Goal: Information Seeking & Learning: Learn about a topic

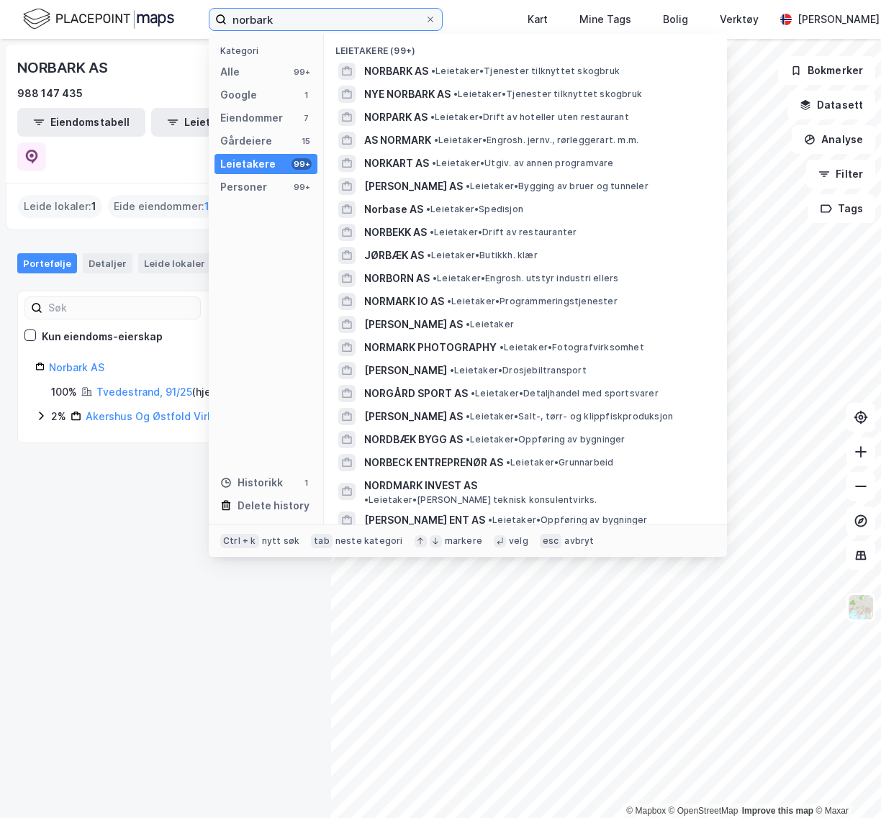
drag, startPoint x: 0, startPoint y: 0, endPoint x: 160, endPoint y: 19, distance: 161.6
click at [160, 19] on div "norbark Kategori Alle 99+ Google 1 Eiendommer 7 Gårdeiere 15 Leietakere 99+ Per…" at bounding box center [440, 19] width 881 height 39
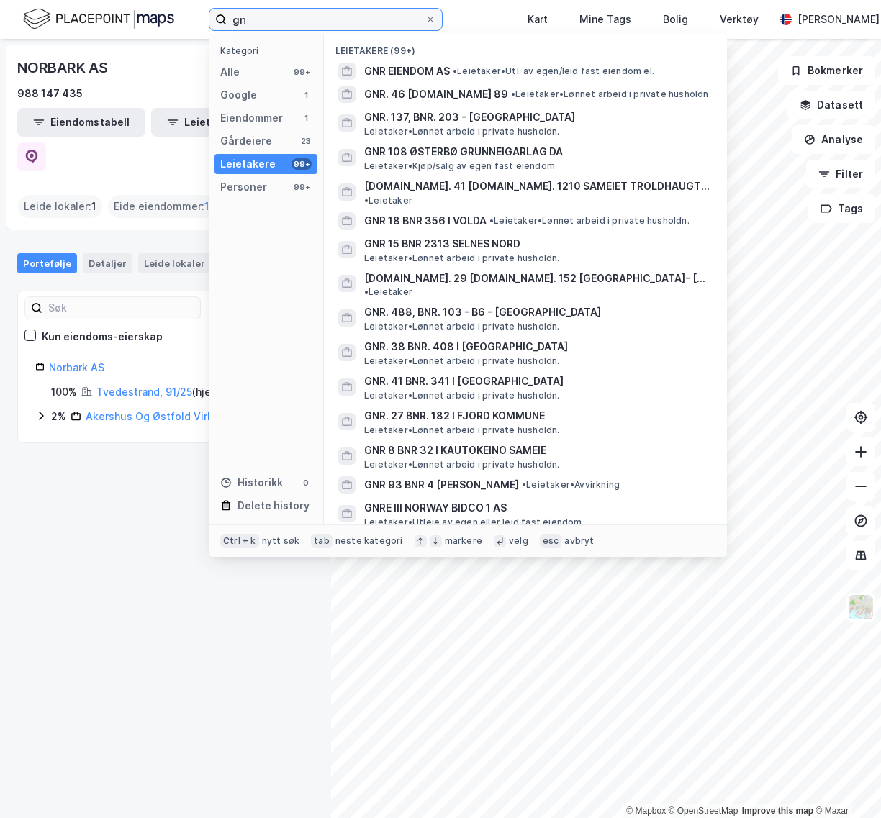
type input "g"
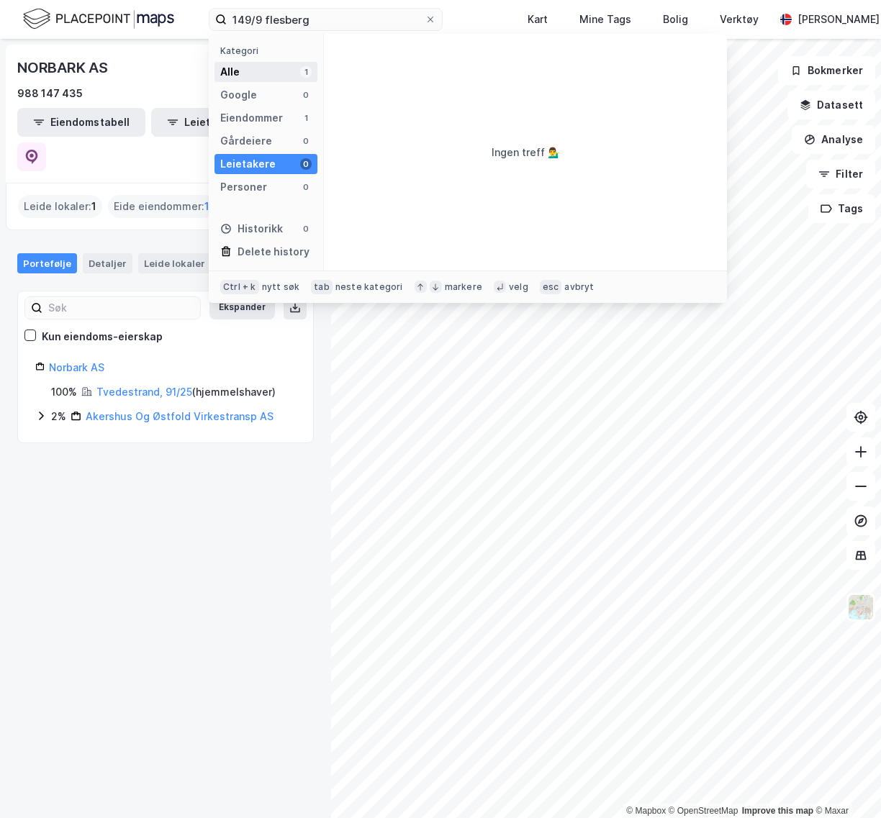
click at [235, 66] on div "Alle" at bounding box center [229, 71] width 19 height 17
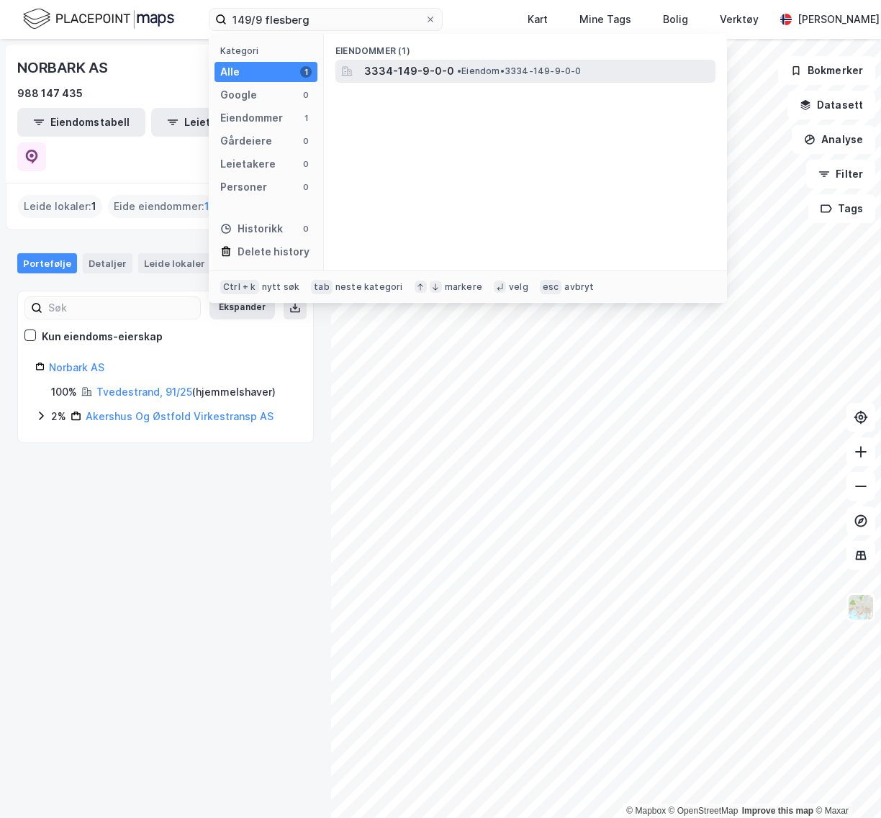
click at [402, 71] on span "3334-149-9-0-0" at bounding box center [409, 71] width 90 height 17
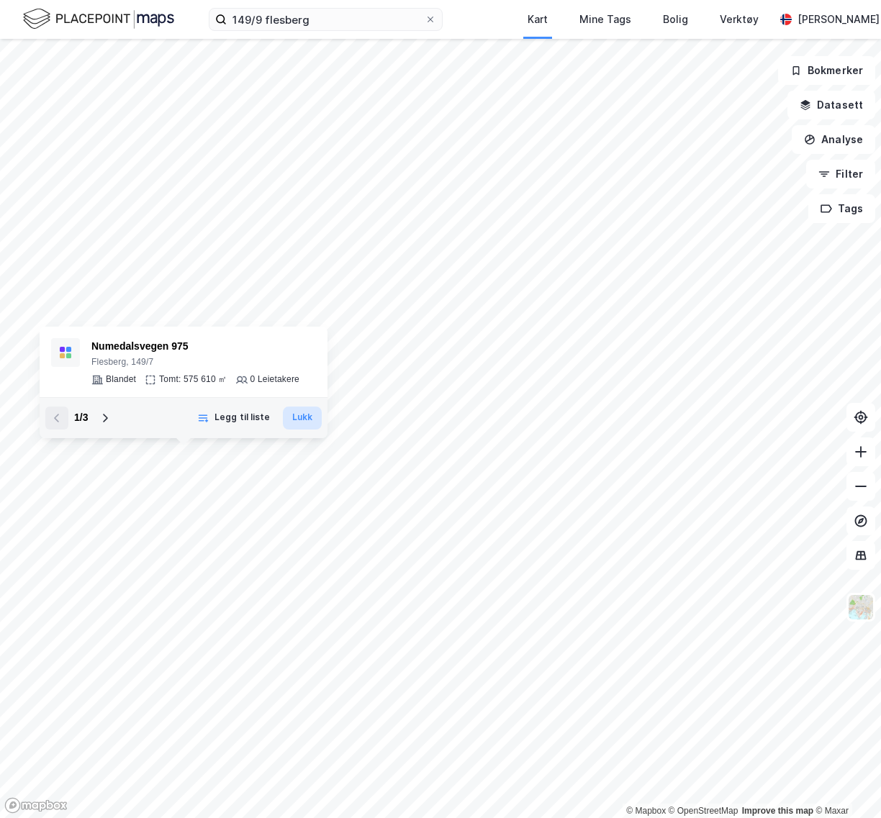
click at [304, 414] on button "Lukk" at bounding box center [302, 418] width 39 height 23
click at [835, 107] on button "Datasett" at bounding box center [831, 105] width 88 height 29
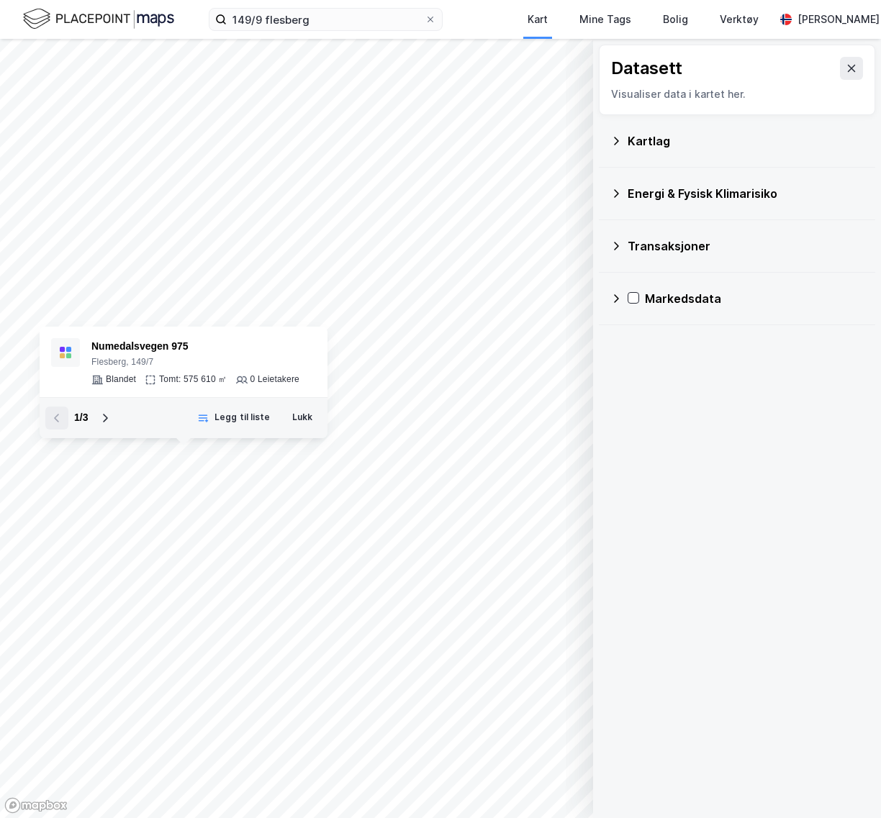
click at [845, 73] on icon at bounding box center [851, 69] width 12 height 12
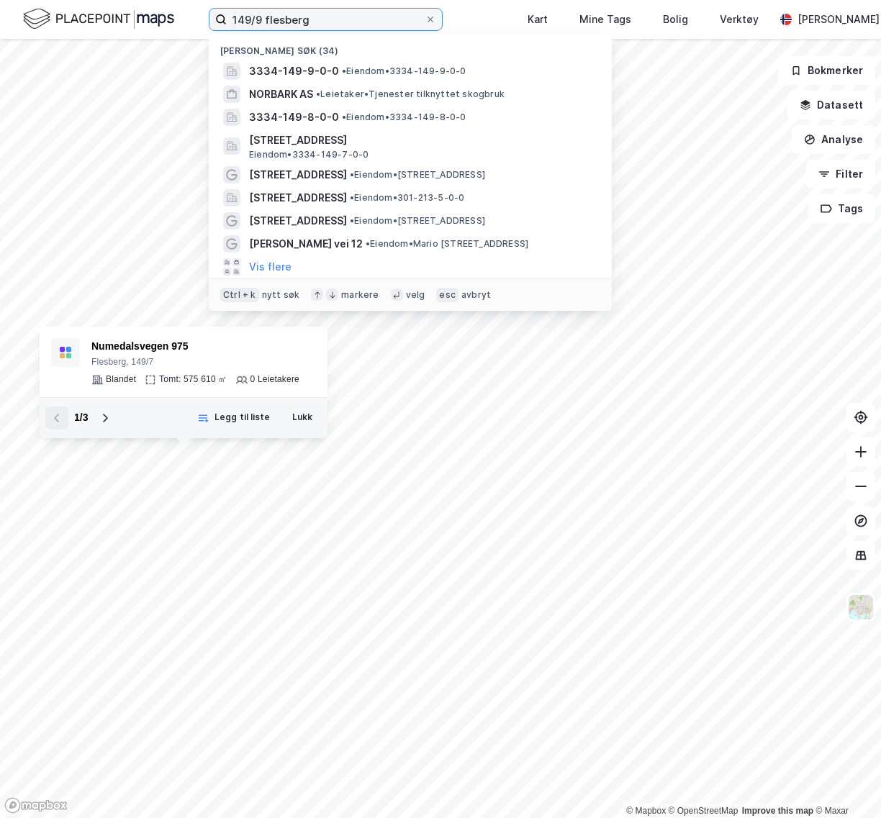
click at [263, 19] on input "149/9 flesberg" at bounding box center [326, 20] width 198 height 22
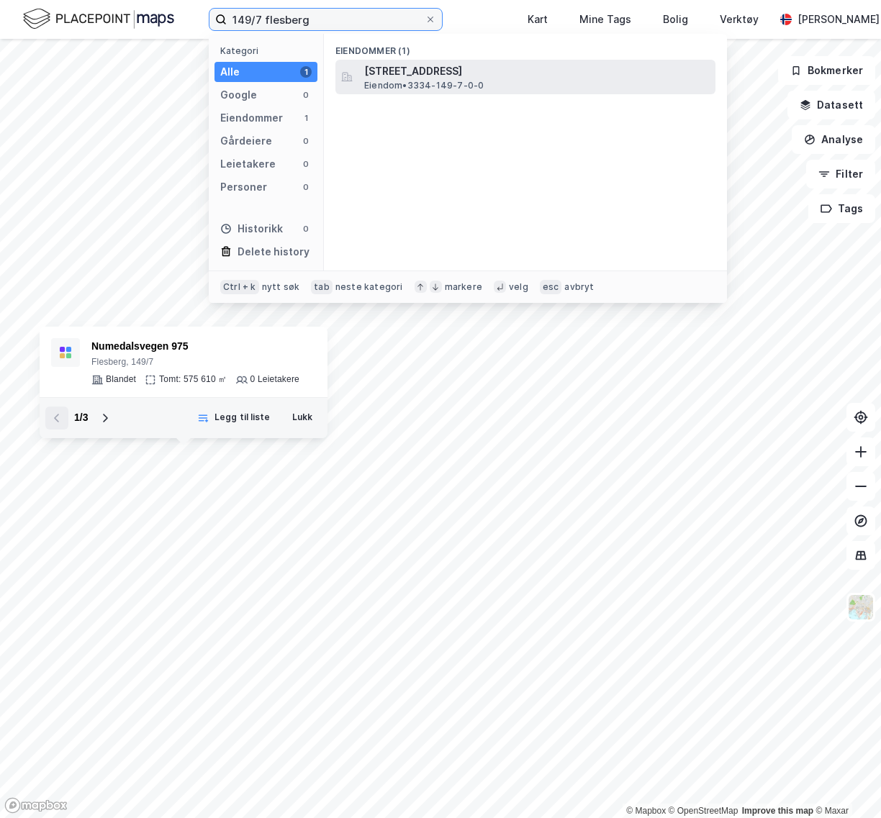
type input "149/7 flesberg"
click at [486, 70] on span "[STREET_ADDRESS]" at bounding box center [536, 71] width 345 height 17
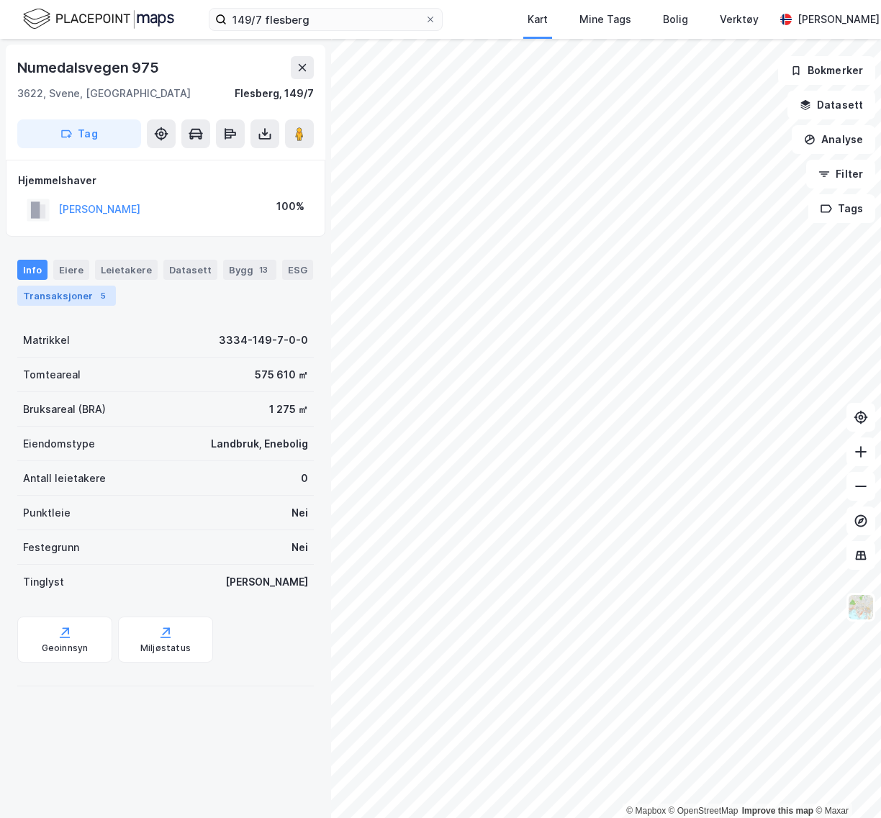
click at [76, 295] on div "Transaksjoner 5" at bounding box center [66, 296] width 99 height 20
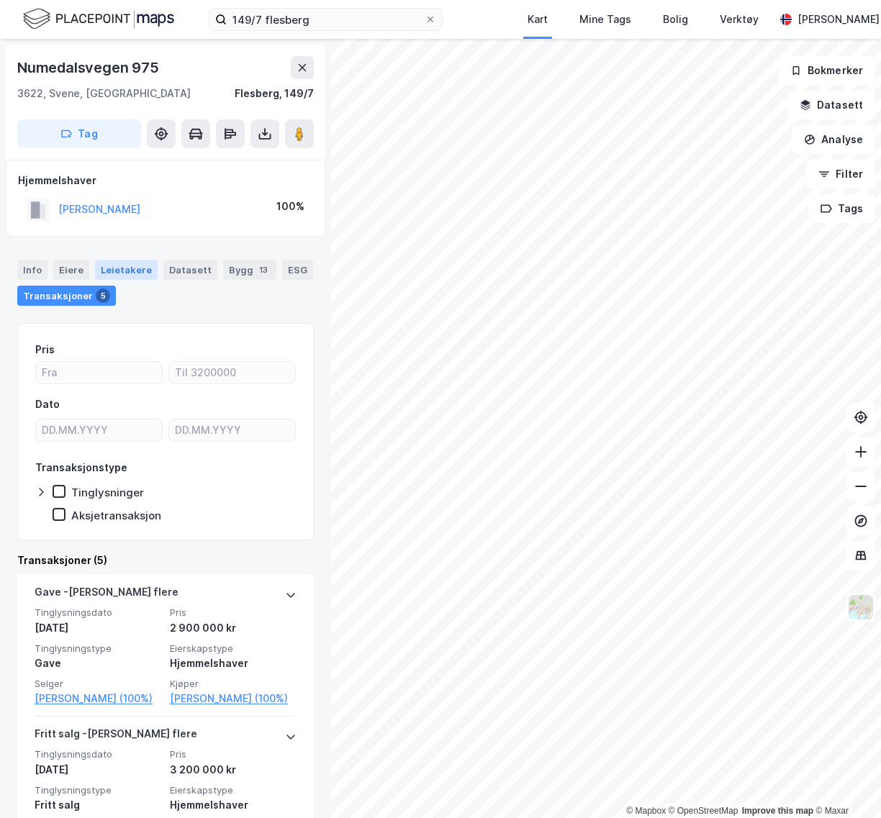
click at [130, 269] on div "Leietakere" at bounding box center [126, 270] width 63 height 20
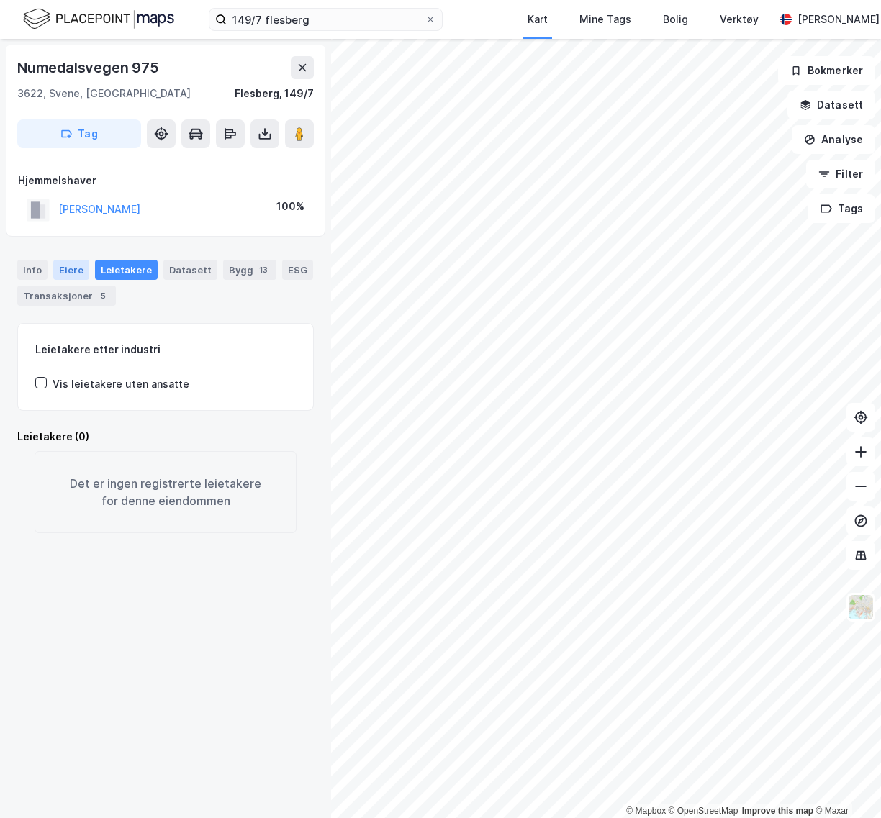
click at [63, 270] on div "Eiere" at bounding box center [71, 270] width 36 height 20
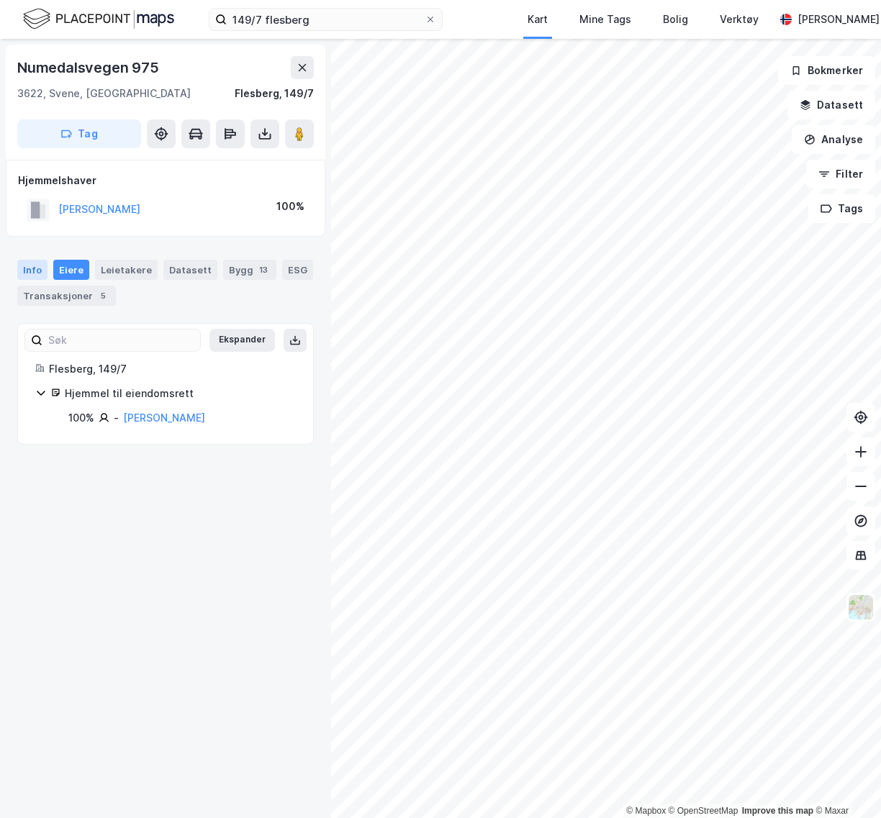
click at [30, 273] on div "Info" at bounding box center [32, 270] width 30 height 20
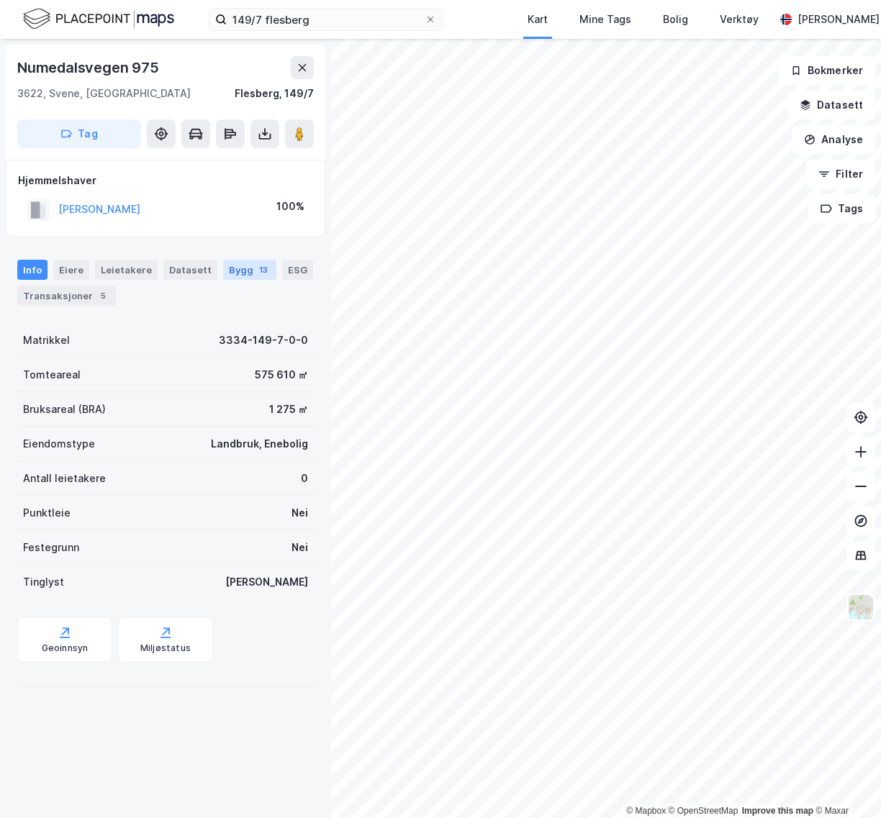
click at [226, 268] on div "Bygg 13" at bounding box center [249, 270] width 53 height 20
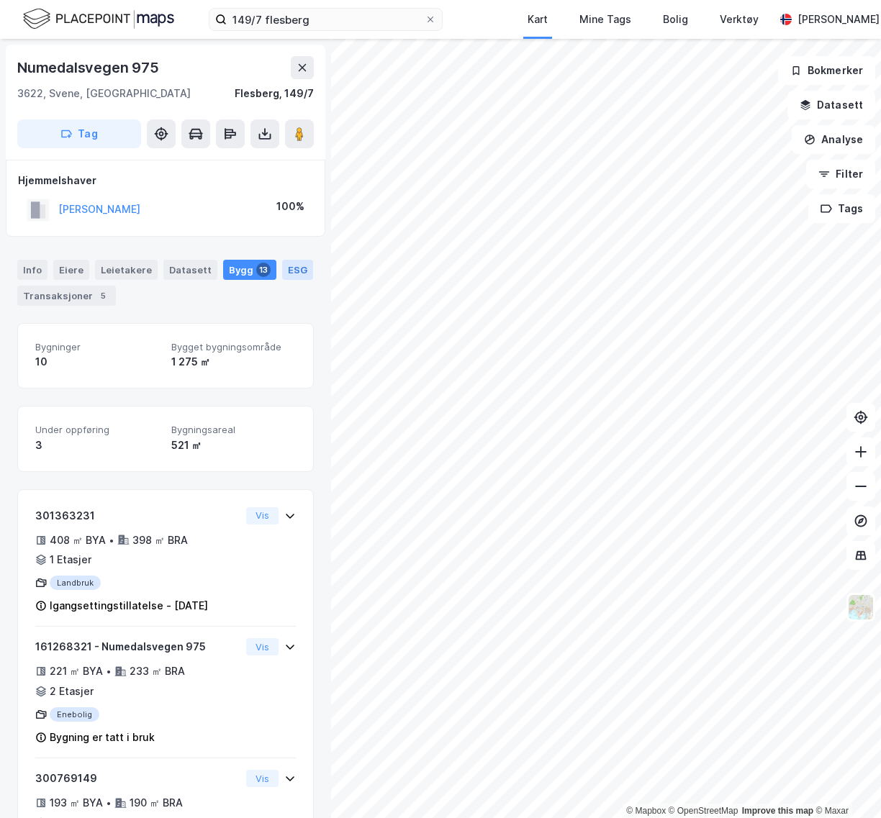
click at [286, 271] on div "ESG" at bounding box center [297, 270] width 31 height 20
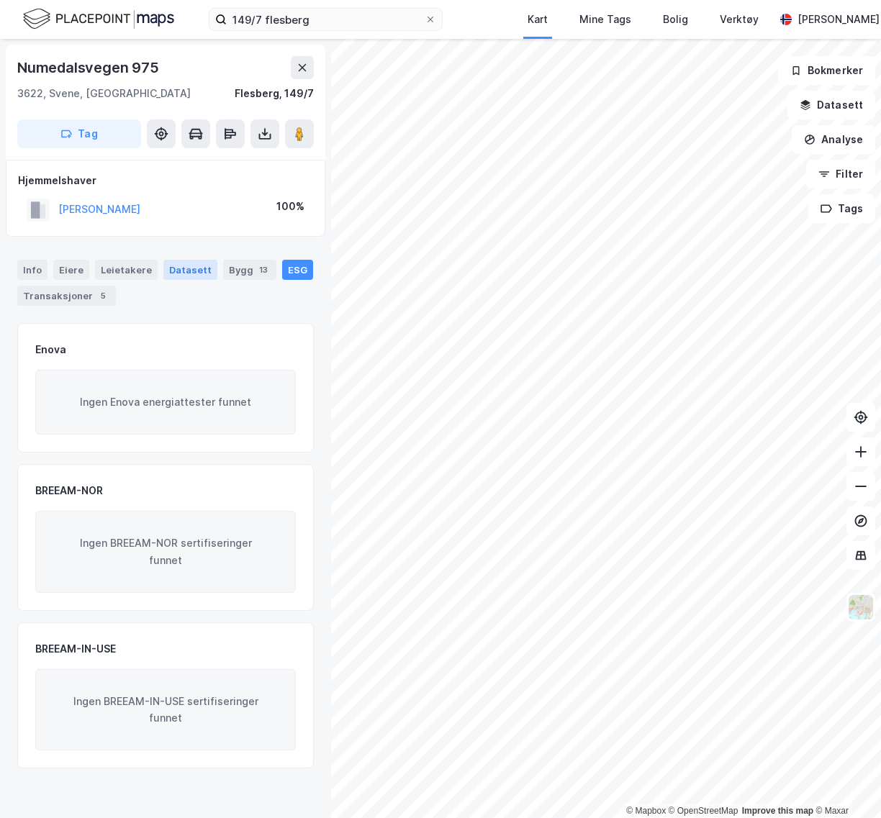
click at [173, 267] on div "Datasett" at bounding box center [190, 270] width 54 height 20
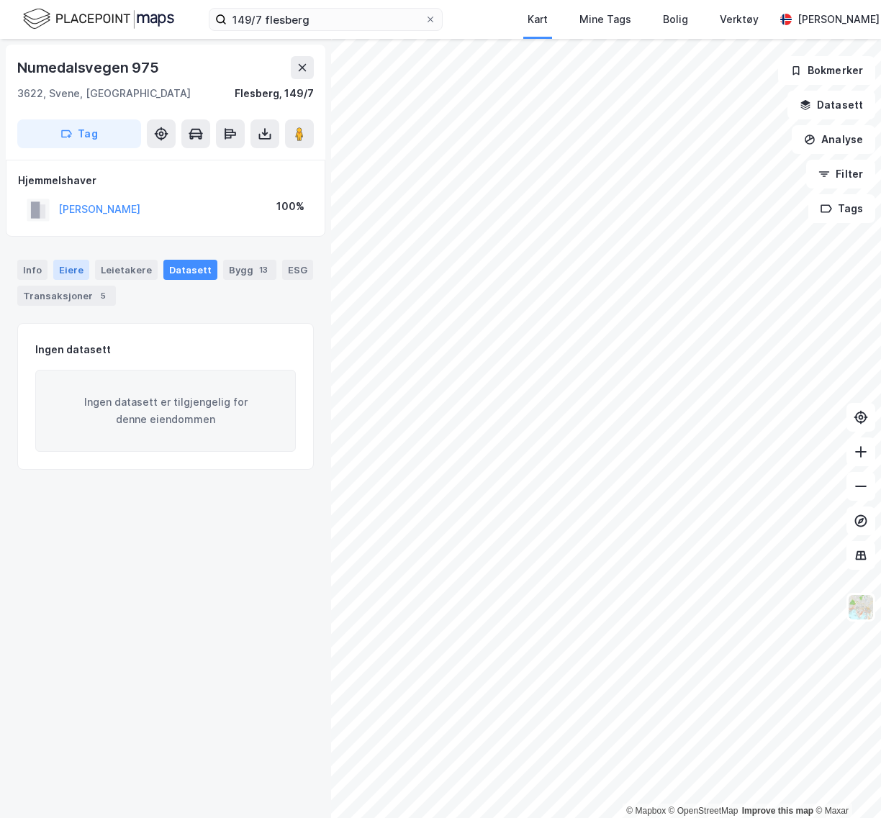
drag, startPoint x: 50, startPoint y: 271, endPoint x: 62, endPoint y: 268, distance: 11.9
click at [56, 270] on div "Info [PERSON_NAME] Datasett Bygg 13 ESG Transaksjoner 5" at bounding box center [165, 283] width 296 height 46
drag, startPoint x: 62, startPoint y: 268, endPoint x: 53, endPoint y: 269, distance: 9.4
click at [60, 268] on div "Eiere" at bounding box center [71, 270] width 36 height 20
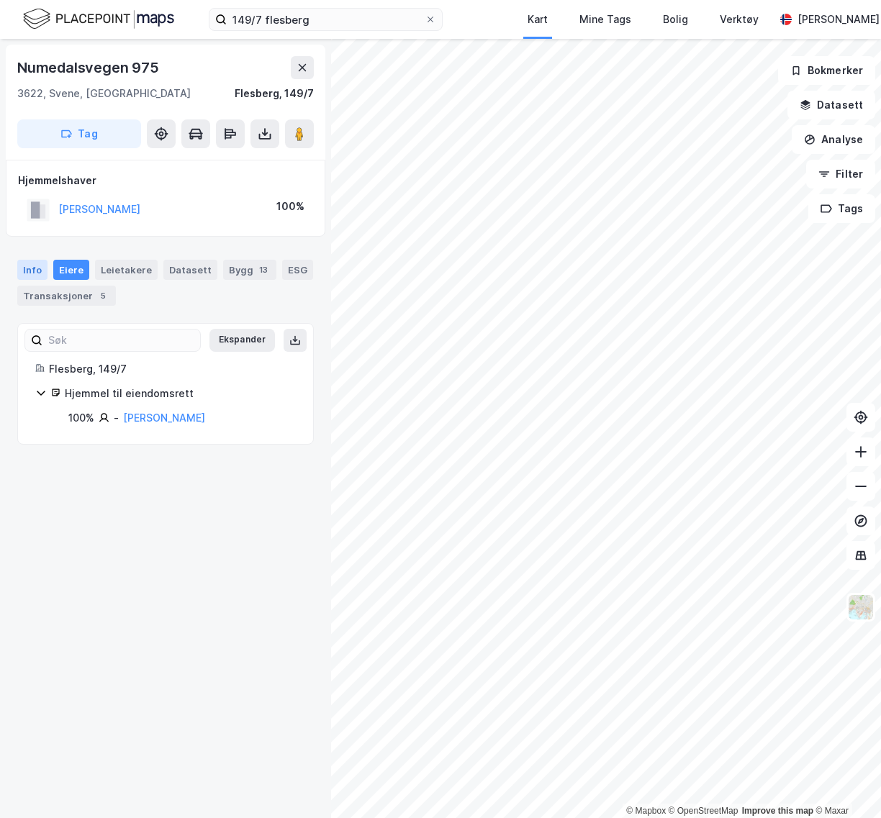
click at [29, 268] on div "Info" at bounding box center [32, 270] width 30 height 20
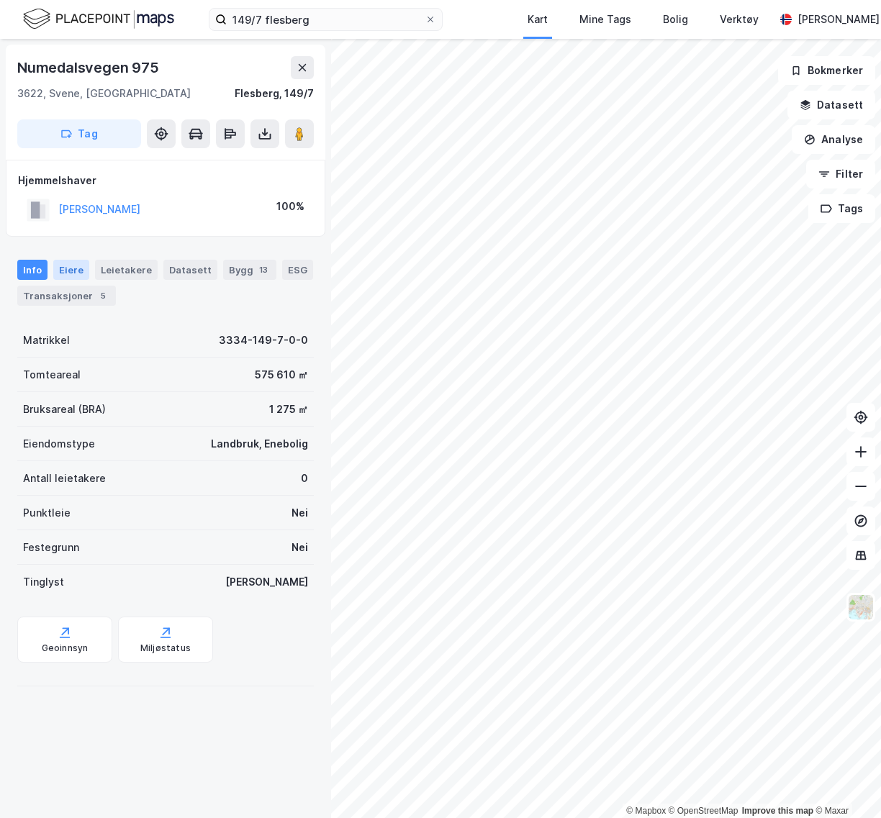
click at [71, 271] on div "Eiere" at bounding box center [71, 270] width 36 height 20
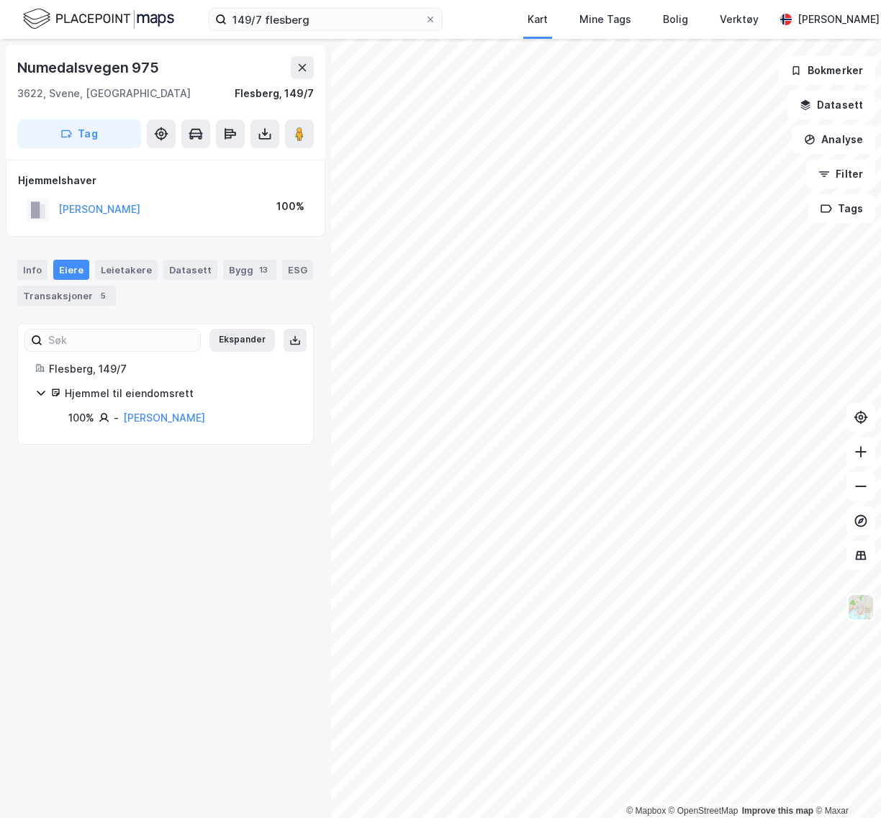
click at [40, 391] on icon at bounding box center [41, 393] width 12 height 12
click at [42, 394] on icon at bounding box center [41, 393] width 12 height 12
click at [40, 270] on div "Info" at bounding box center [32, 270] width 30 height 20
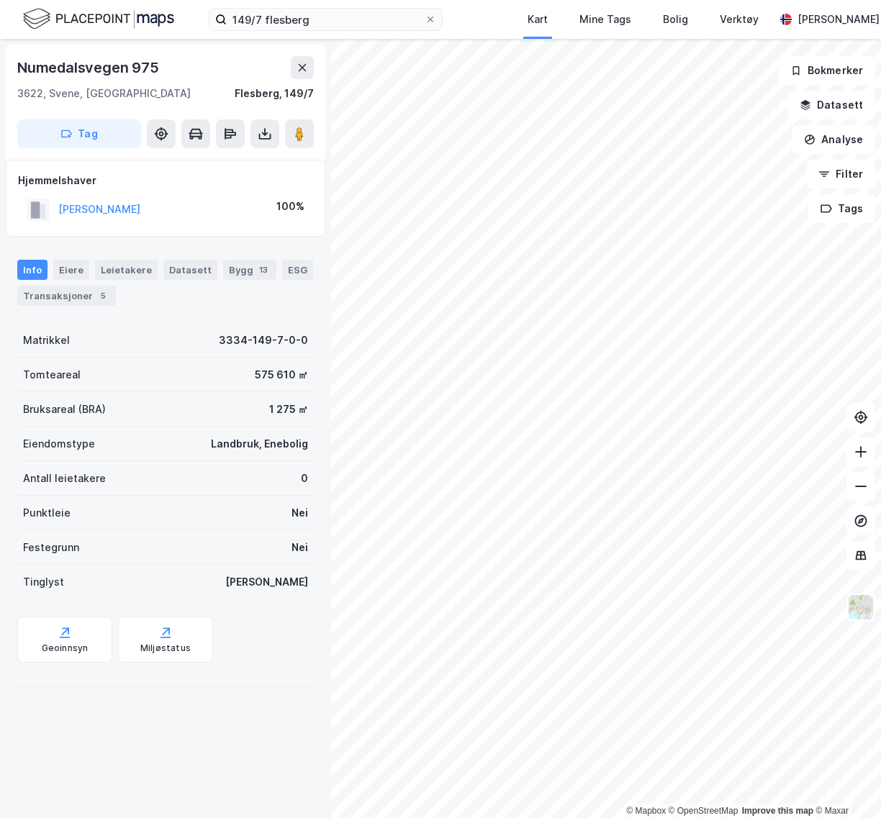
click at [57, 581] on div "Tinglyst" at bounding box center [43, 581] width 41 height 17
click at [148, 640] on div "Miljøstatus" at bounding box center [165, 640] width 95 height 46
drag, startPoint x: 157, startPoint y: 73, endPoint x: -17, endPoint y: 80, distance: 174.3
click at [0, 80] on html "149/7 flesberg Kart Mine Tags Bolig Verktøy [PERSON_NAME] © Mapbox © OpenStreet…" at bounding box center [440, 409] width 881 height 818
copy div "© Mapbox © OpenStreetMap Improve this map © Maxar [STREET_ADDRESS]"
